Goal: Find specific page/section: Find specific page/section

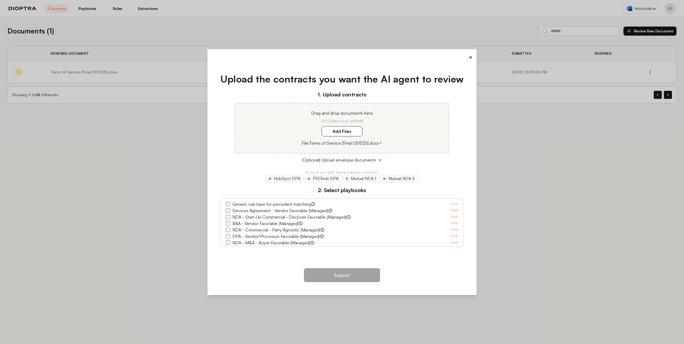
drag, startPoint x: 312, startPoint y: 57, endPoint x: 281, endPoint y: 54, distance: 31.5
click at [281, 54] on div "×" at bounding box center [342, 58] width 261 height 8
click at [89, 10] on div "× Upload the contracts you want the AI agent to review 1. Upload contracts Drag…" at bounding box center [342, 172] width 684 height 344
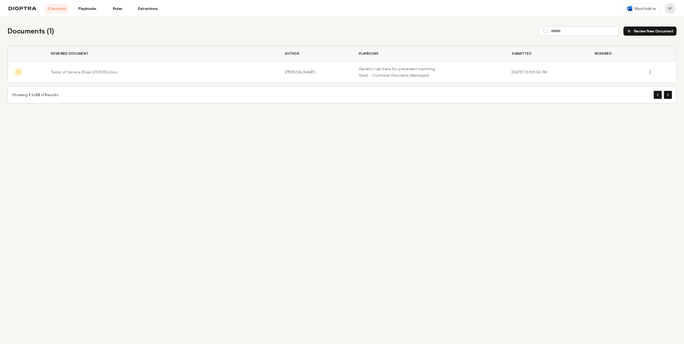
click at [115, 9] on link "Rules" at bounding box center [118, 8] width 24 height 9
